Goal: Task Accomplishment & Management: Manage account settings

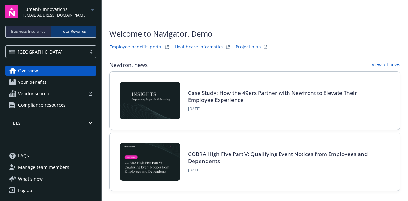
click at [40, 192] on link "Log out" at bounding box center [50, 191] width 91 height 10
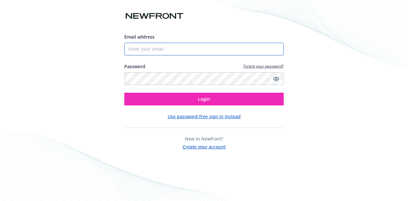
click at [154, 52] on input "Email address" at bounding box center [204, 49] width 160 height 13
type input "[EMAIL_ADDRESS][DOMAIN_NAME]"
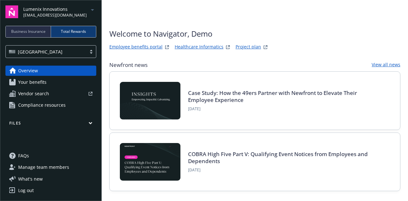
click at [23, 190] on div "Log out" at bounding box center [26, 191] width 16 height 10
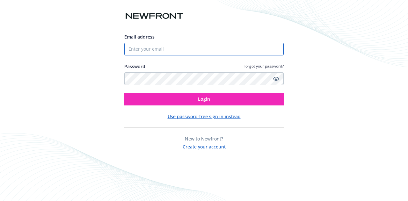
click at [153, 52] on input "Email address" at bounding box center [204, 49] width 160 height 13
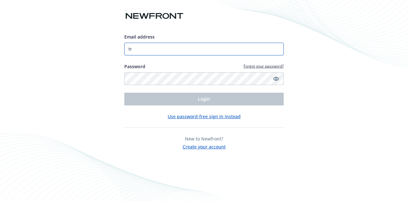
type input "[EMAIL_ADDRESS][DOMAIN_NAME]"
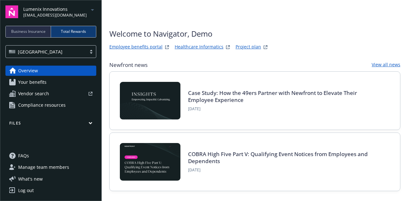
click at [26, 191] on div "Log out" at bounding box center [26, 191] width 16 height 10
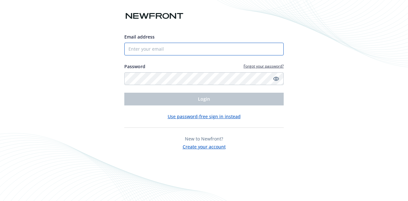
click at [154, 48] on input "Email address" at bounding box center [204, 49] width 160 height 13
type input "[EMAIL_ADDRESS][DOMAIN_NAME]"
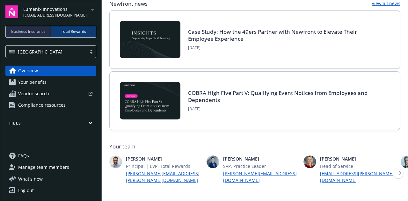
scroll to position [69, 0]
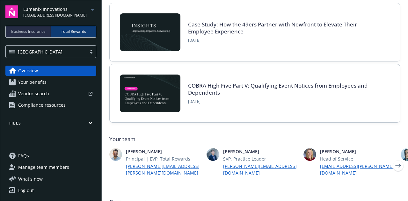
click at [52, 104] on span "Compliance resources" at bounding box center [42, 105] width 48 height 10
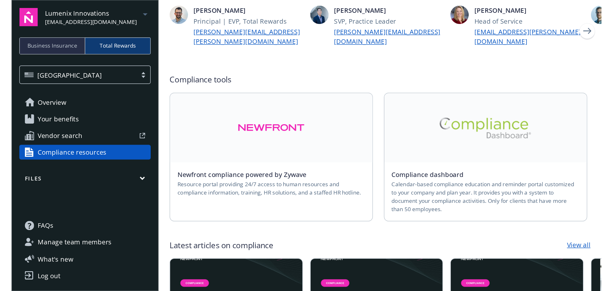
scroll to position [59, 0]
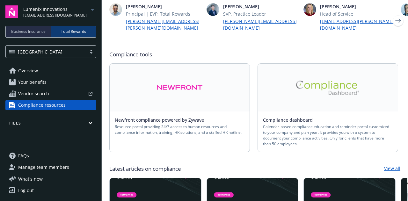
click at [174, 87] on img at bounding box center [180, 87] width 46 height 15
click at [41, 70] on link "Overview" at bounding box center [50, 71] width 91 height 10
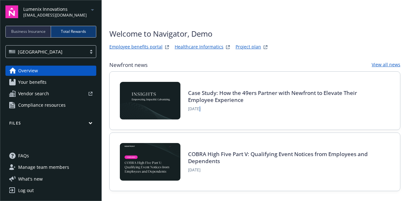
click at [198, 106] on span "[DATE]" at bounding box center [285, 109] width 194 height 6
drag, startPoint x: 137, startPoint y: 127, endPoint x: 146, endPoint y: 128, distance: 9.9
click at [144, 127] on div "Case Study: How the 49ers Partner with Newfront to Elevate Their Employee Exper…" at bounding box center [255, 101] width 291 height 58
click at [184, 104] on div "Case Study: How the 49ers Partner with Newfront to Elevate Their Employee Exper…" at bounding box center [286, 101] width 210 height 38
click at [231, 123] on div "Case Study: How the 49ers Partner with Newfront to Elevate Their Employee Exper…" at bounding box center [255, 101] width 291 height 58
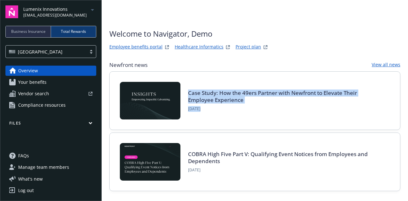
drag, startPoint x: 193, startPoint y: 127, endPoint x: 155, endPoint y: 111, distance: 41.4
click at [155, 118] on div "Case Study: How the 49ers Partner with Newfront to Elevate Their Employee Exper…" at bounding box center [255, 101] width 270 height 38
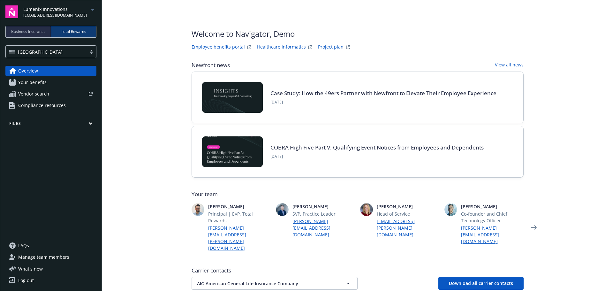
click at [34, 201] on div "Log out" at bounding box center [26, 280] width 16 height 10
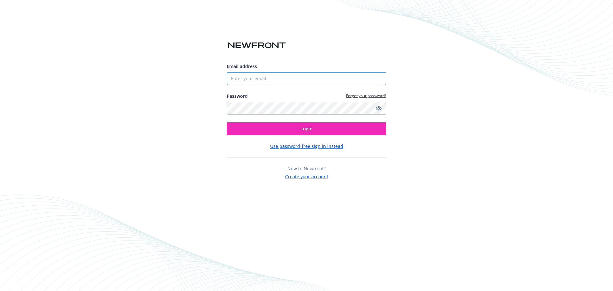
click at [247, 76] on input "Email address" at bounding box center [307, 78] width 160 height 13
click at [0, 290] on com-1password-button at bounding box center [0, 291] width 0 height 0
click at [262, 80] on input "Email address" at bounding box center [307, 78] width 160 height 13
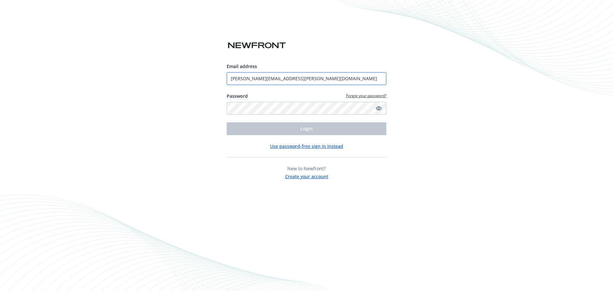
type input "ted.dobos@newfront.com"
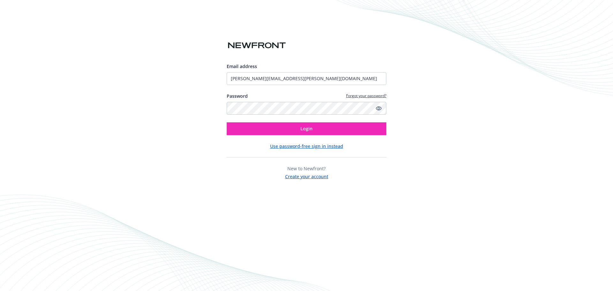
click at [452, 131] on div "Email address ted.dobos@newfront.com Password Forgot your password? Login Use p…" at bounding box center [306, 145] width 613 height 291
click at [303, 130] on span "Login" at bounding box center [306, 128] width 12 height 6
